Goal: Task Accomplishment & Management: Manage account settings

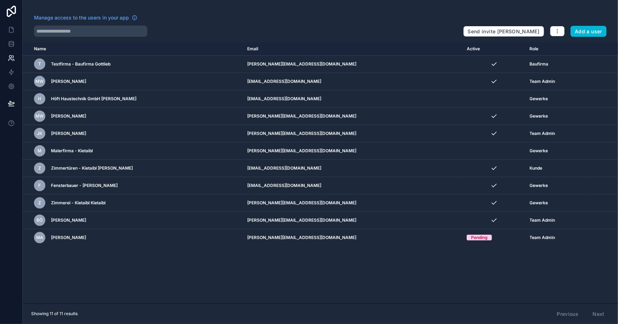
drag, startPoint x: 454, startPoint y: 42, endPoint x: 456, endPoint y: 33, distance: 9.9
drag, startPoint x: 456, startPoint y: 33, endPoint x: 354, endPoint y: 276, distance: 264.4
click at [354, 276] on div "Name Email Active Role userTable.email T Testfirma - Baufirma Gottlieb alexande…" at bounding box center [321, 173] width 596 height 261
